Goal: Transaction & Acquisition: Purchase product/service

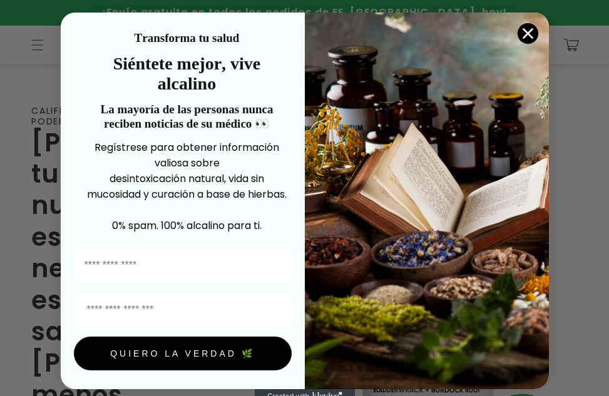
click at [82, 32] on circle "Cerrar diálogo" at bounding box center [527, 33] width 21 height 21
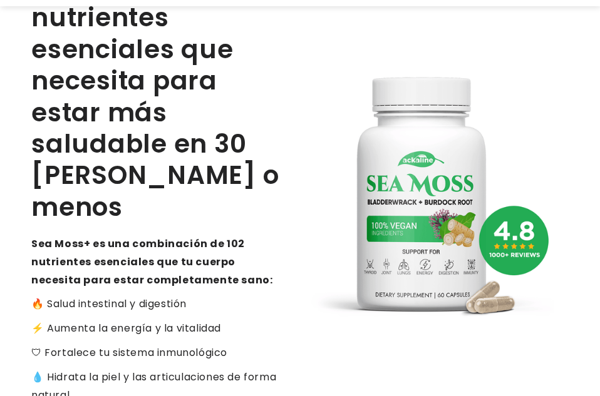
scroll to position [376, 0]
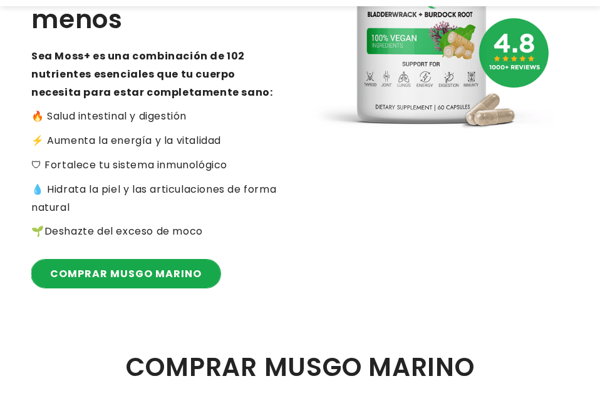
click at [82, 104] on link "COMPRAR MUSGO MARINO" at bounding box center [125, 274] width 189 height 28
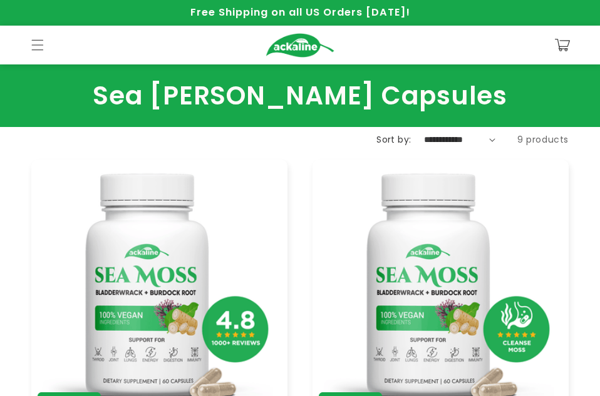
scroll to position [563, 0]
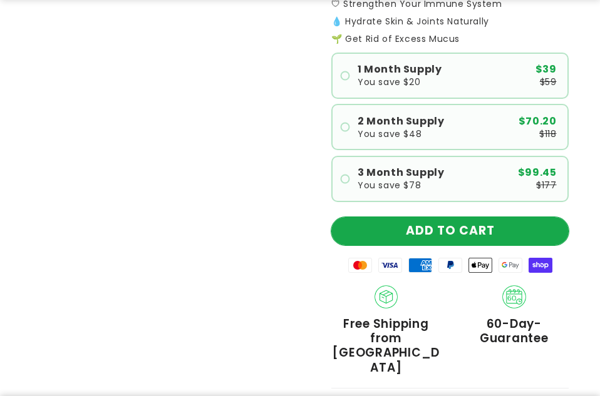
scroll to position [438, 0]
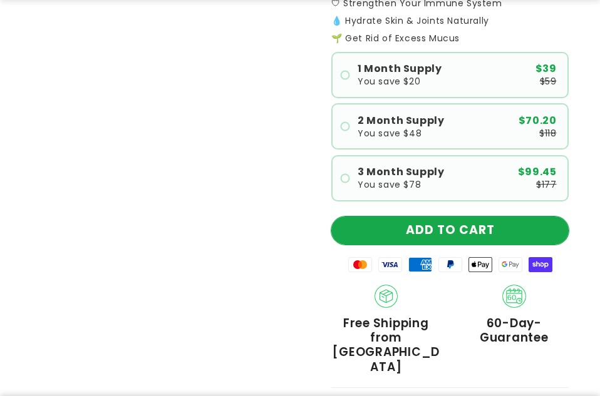
click at [438, 235] on button "ADD TO CART" at bounding box center [449, 231] width 237 height 28
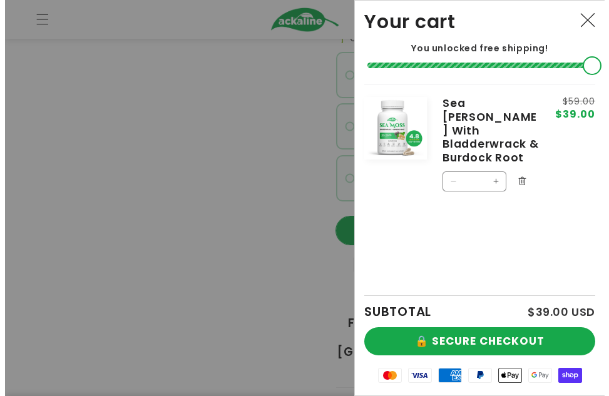
scroll to position [406, 0]
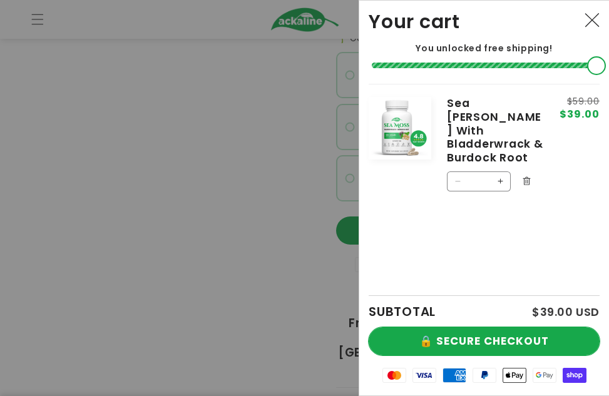
click at [476, 329] on button "🔒 SECURE CHECKOUT" at bounding box center [484, 341] width 231 height 28
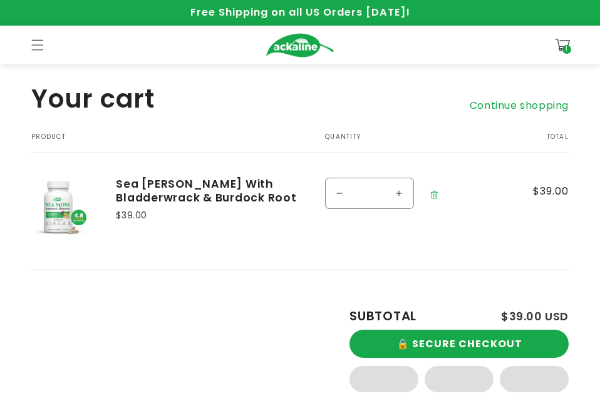
click at [396, 193] on button "Increase quantity for Sea [PERSON_NAME] With Bladderwrack &amp; Burdock Root" at bounding box center [399, 193] width 28 height 31
type input "*"
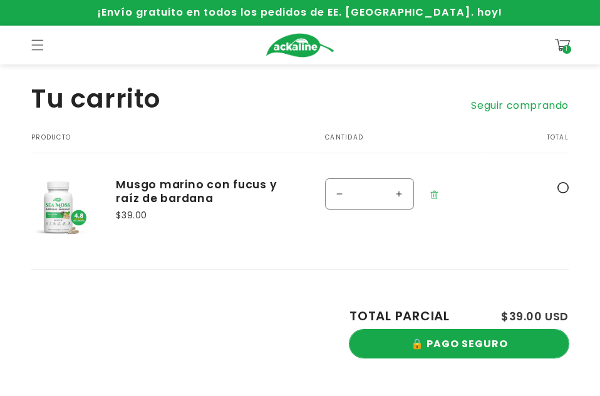
click at [439, 343] on button "🔒 PAGO SEGURO" at bounding box center [458, 344] width 219 height 28
